Goal: Task Accomplishment & Management: Use online tool/utility

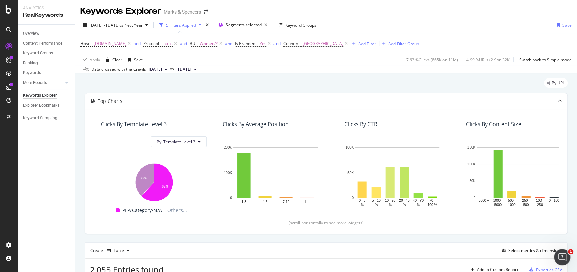
scroll to position [217, 0]
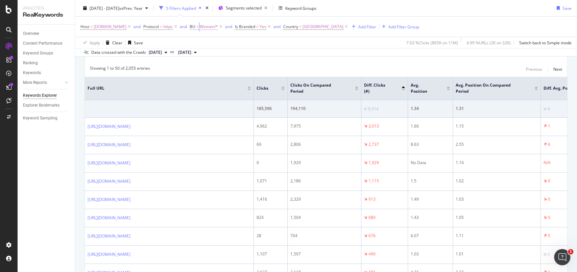
click at [218, 27] on span "BU = Women/*" at bounding box center [203, 27] width 28 height 6
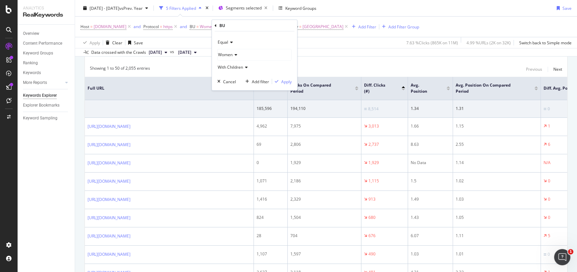
click at [224, 55] on span "Women" at bounding box center [225, 55] width 15 height 6
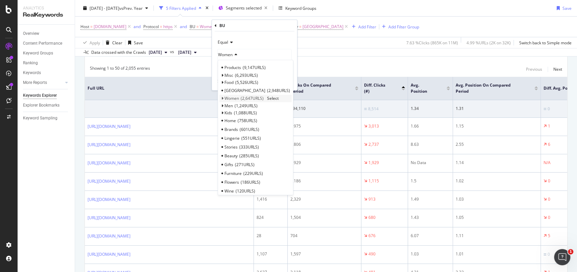
scroll to position [0, 0]
click at [236, 155] on span "Beauty" at bounding box center [230, 157] width 13 height 6
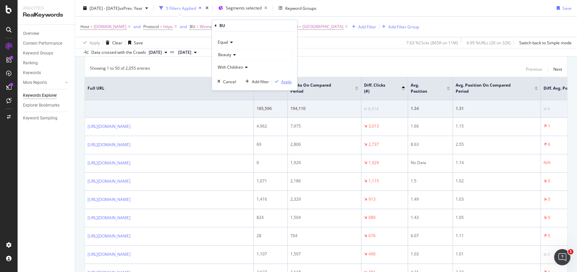
click at [288, 80] on div "Apply" at bounding box center [286, 81] width 10 height 6
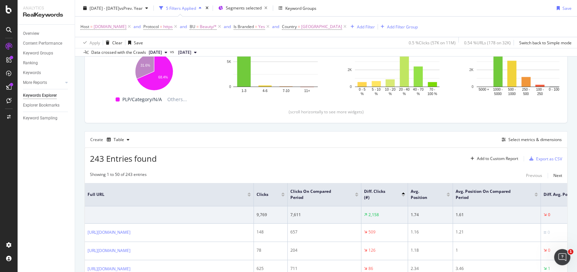
scroll to position [217, 0]
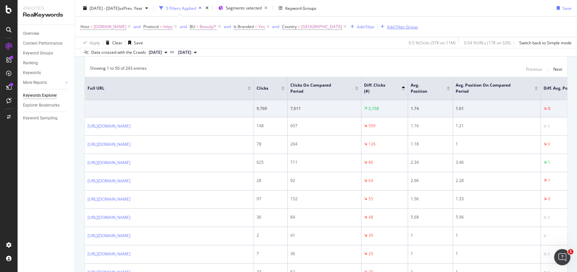
click at [417, 28] on div "Add Filter Group" at bounding box center [402, 27] width 31 height 6
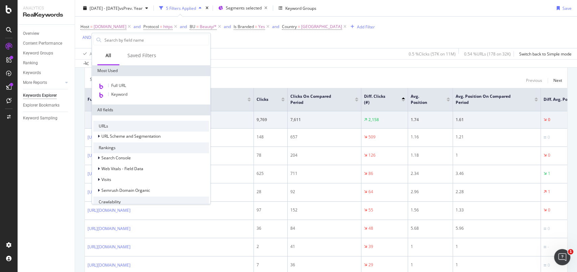
scroll to position [228, 0]
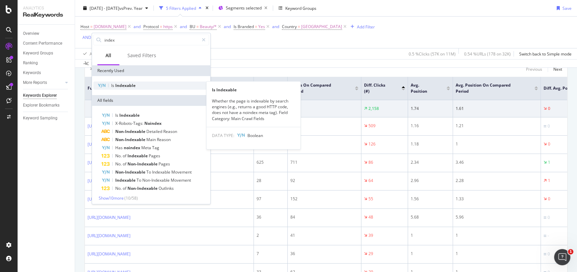
type input "index"
click at [125, 87] on span "Indexable" at bounding box center [125, 85] width 20 height 6
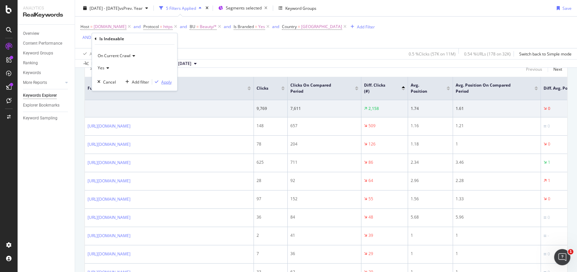
click at [165, 82] on div "Apply" at bounding box center [166, 82] width 10 height 6
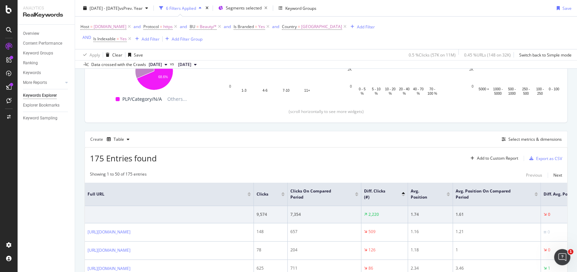
scroll to position [229, 0]
